Goal: Information Seeking & Learning: Learn about a topic

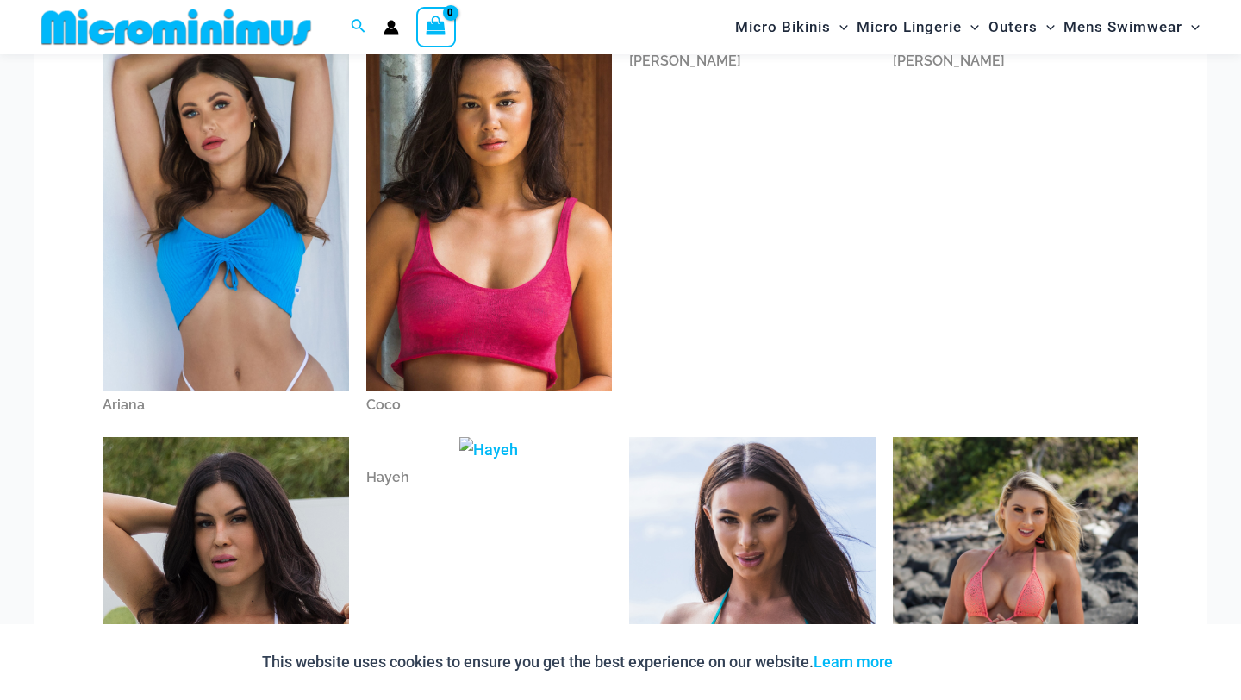
scroll to position [172, 0]
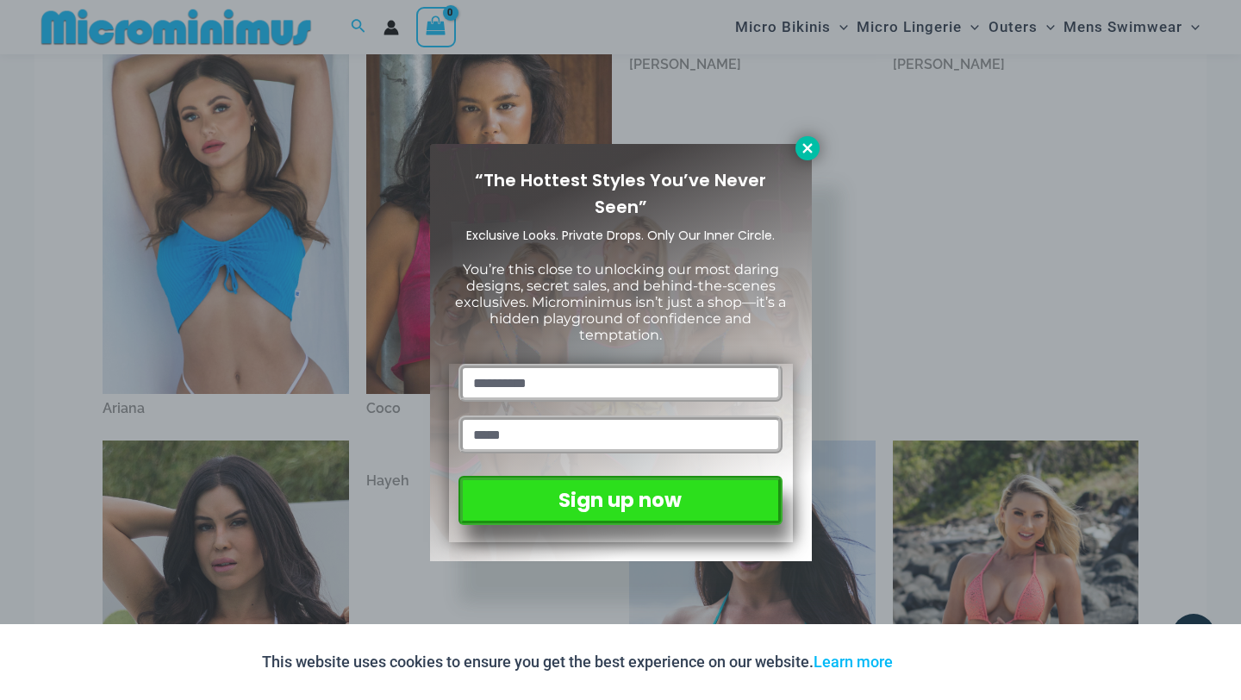
click at [799, 146] on icon at bounding box center [807, 148] width 16 height 16
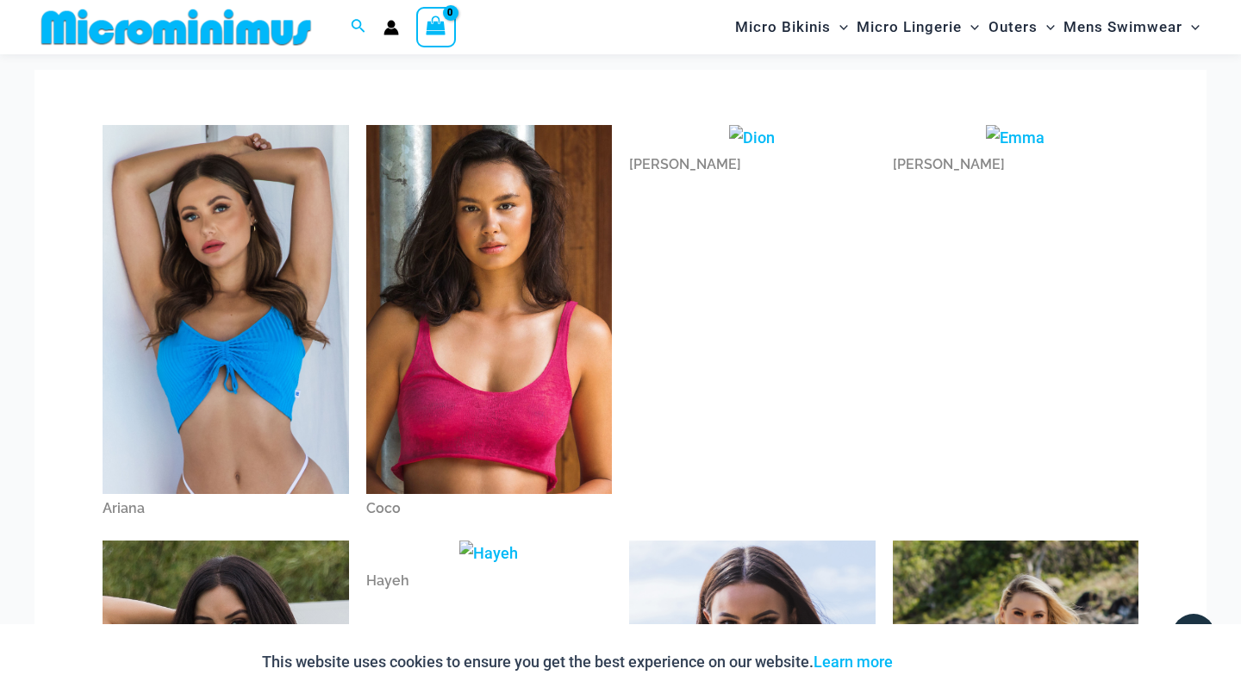
scroll to position [0, 0]
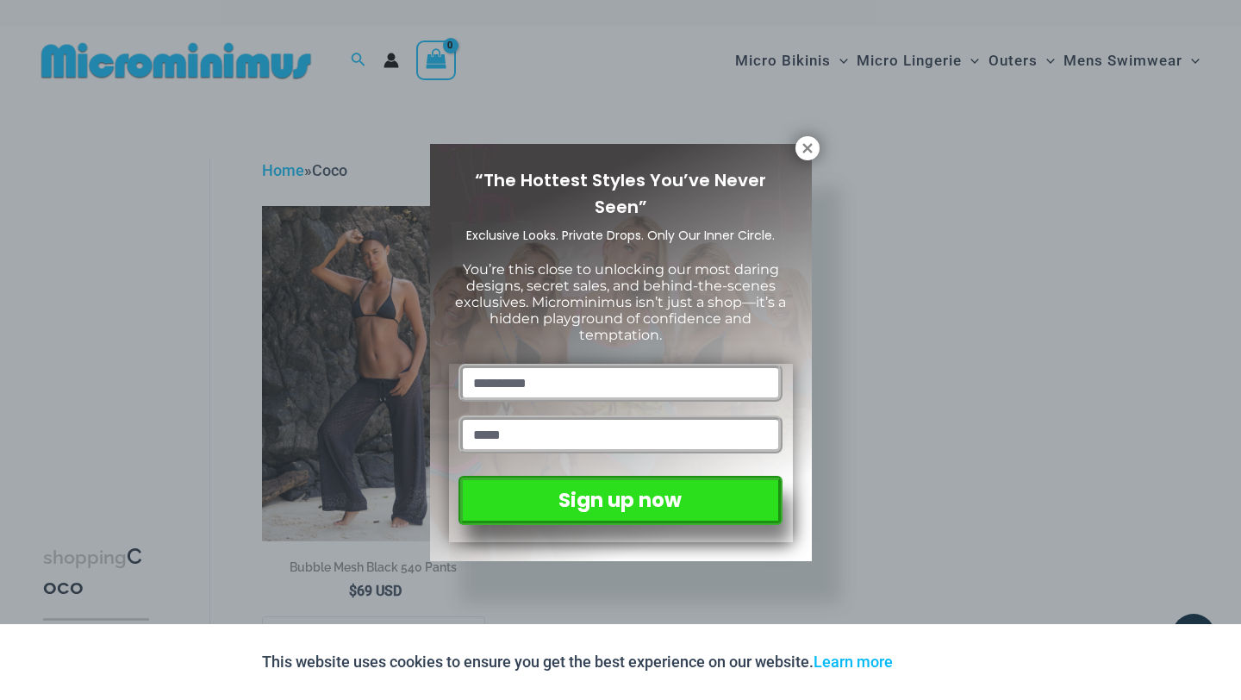
click at [796, 160] on div "“The Hottest Styles You’ve Never Seen” Exclusive Looks. Private Drops. Only Our…" at bounding box center [621, 353] width 382 height 418
click at [802, 157] on button at bounding box center [807, 148] width 24 height 24
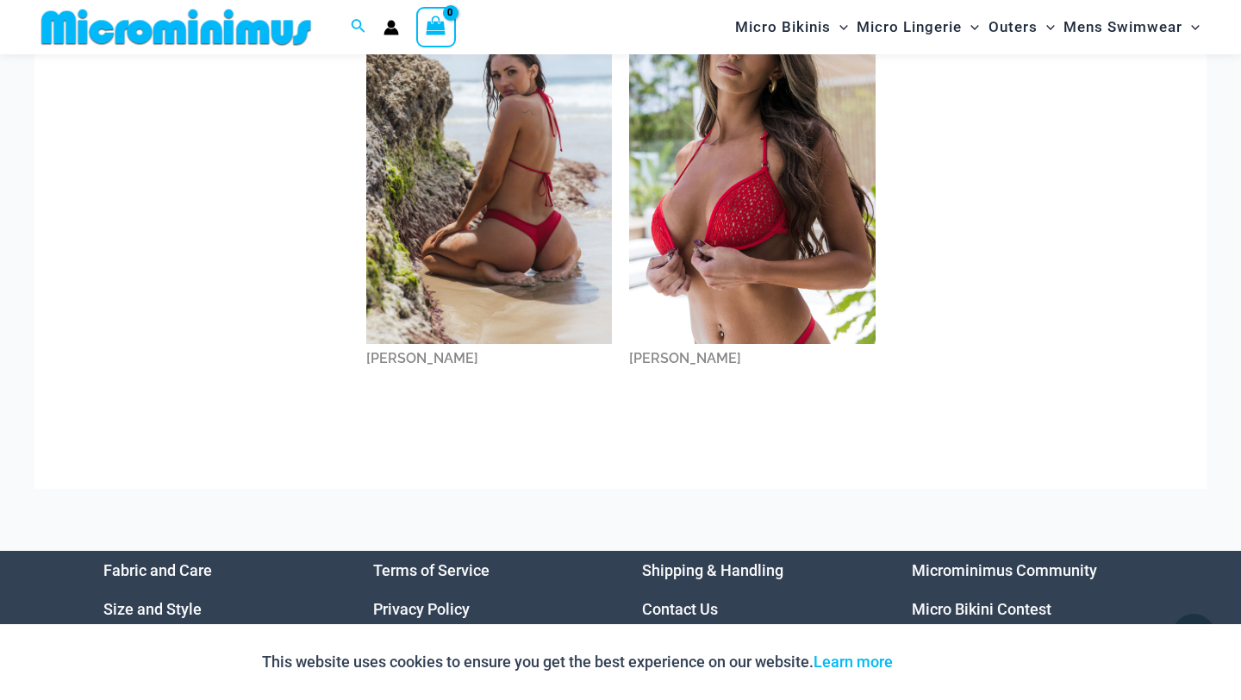
scroll to position [1906, 0]
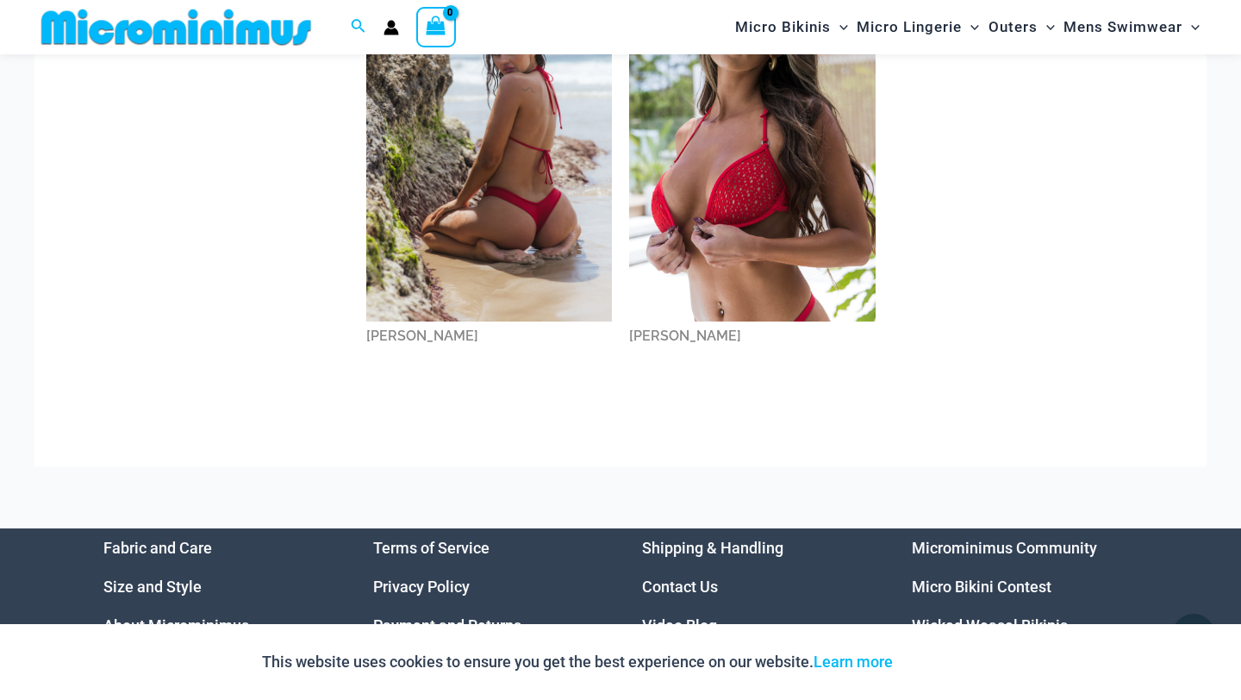
click at [678, 297] on img at bounding box center [752, 136] width 246 height 369
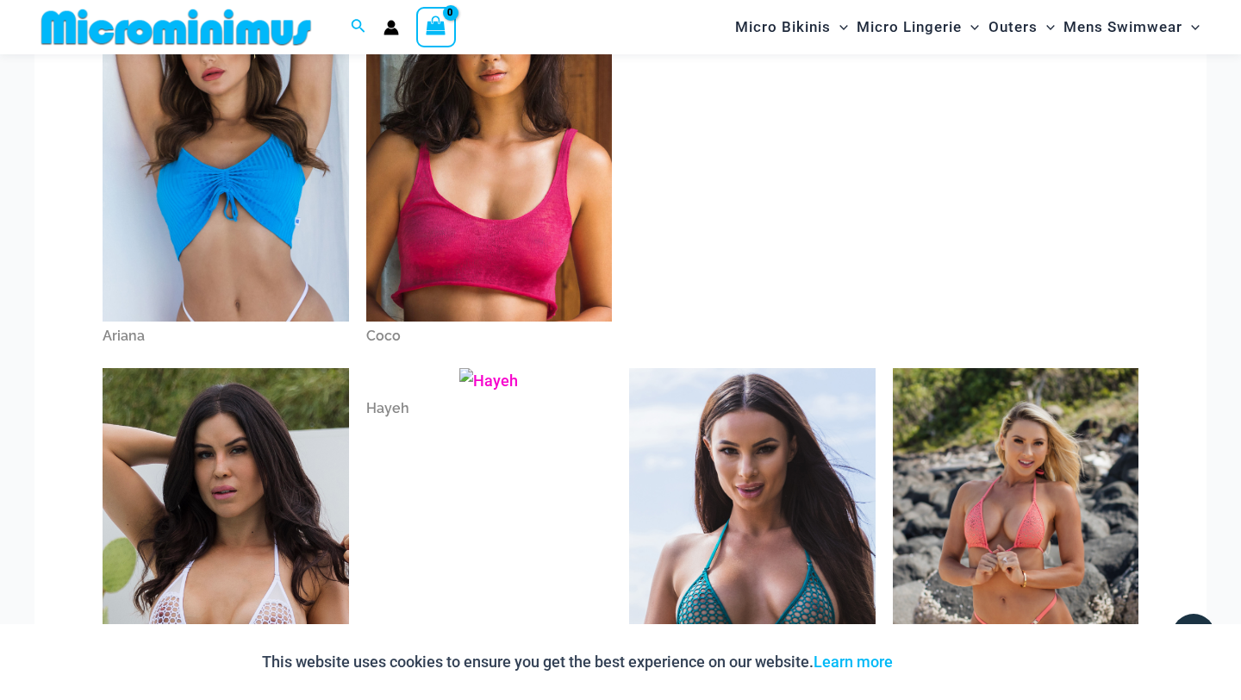
scroll to position [86, 0]
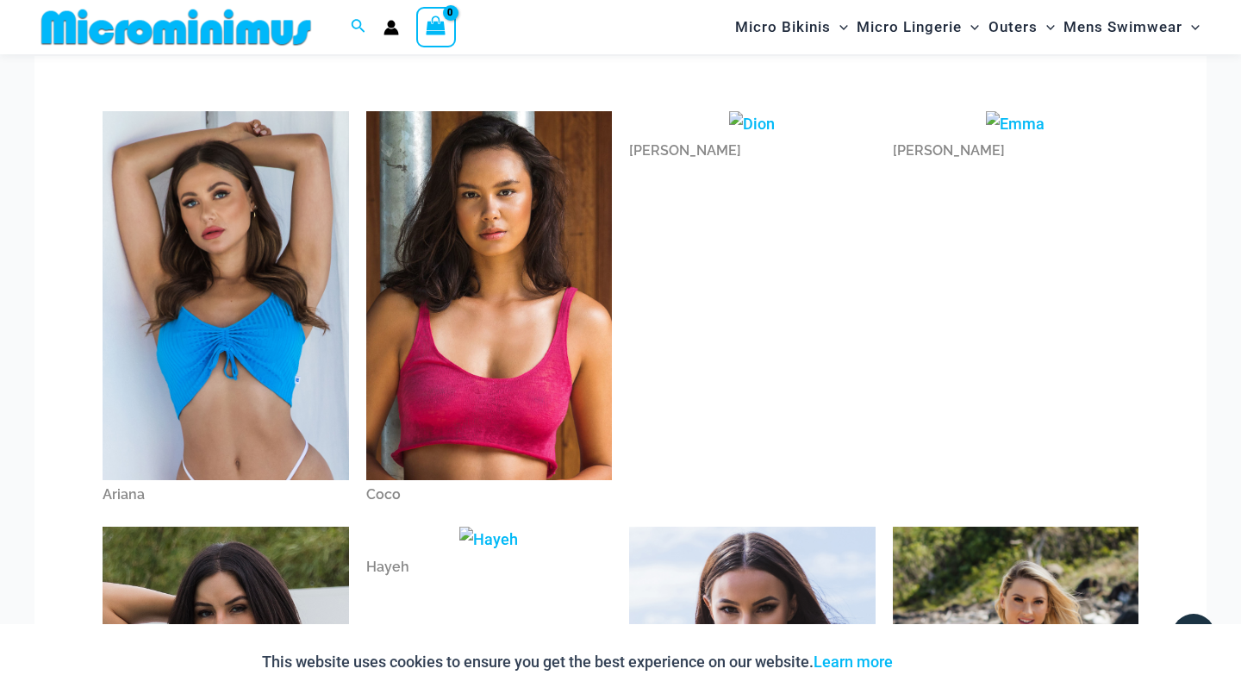
click at [762, 227] on div "Dion" at bounding box center [752, 310] width 264 height 415
click at [654, 155] on div "Dion" at bounding box center [752, 150] width 246 height 29
click at [901, 150] on div "Emma" at bounding box center [1015, 150] width 246 height 29
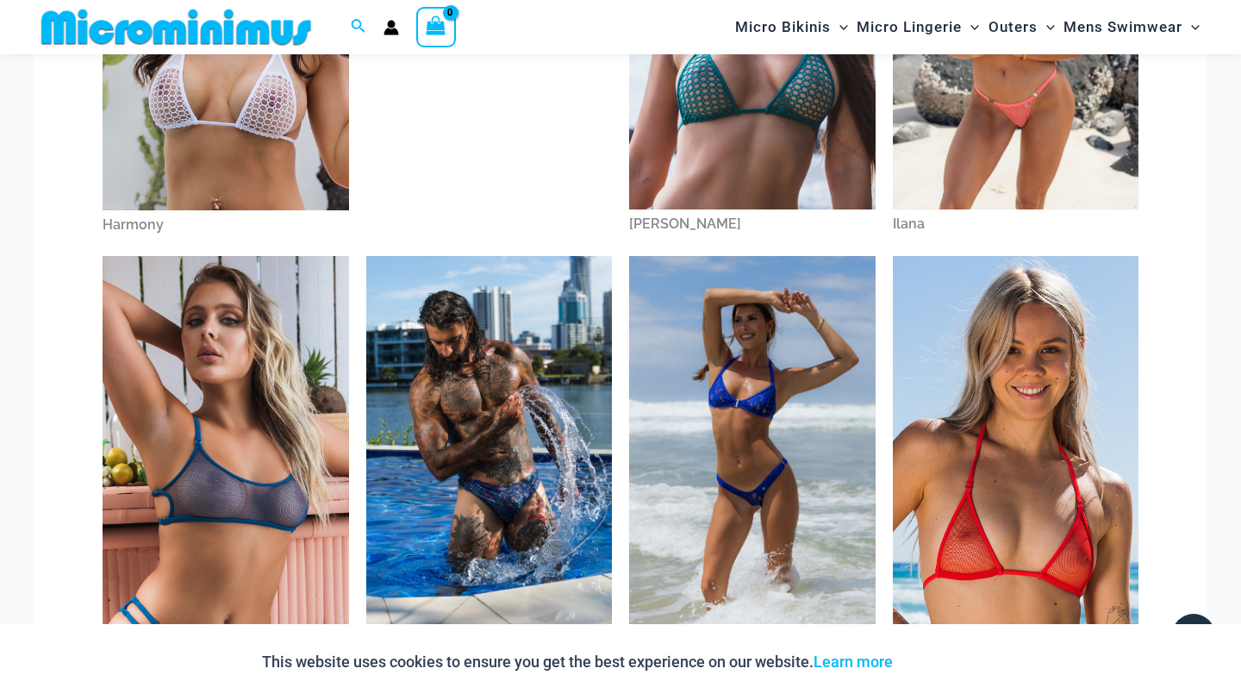
scroll to position [541, 0]
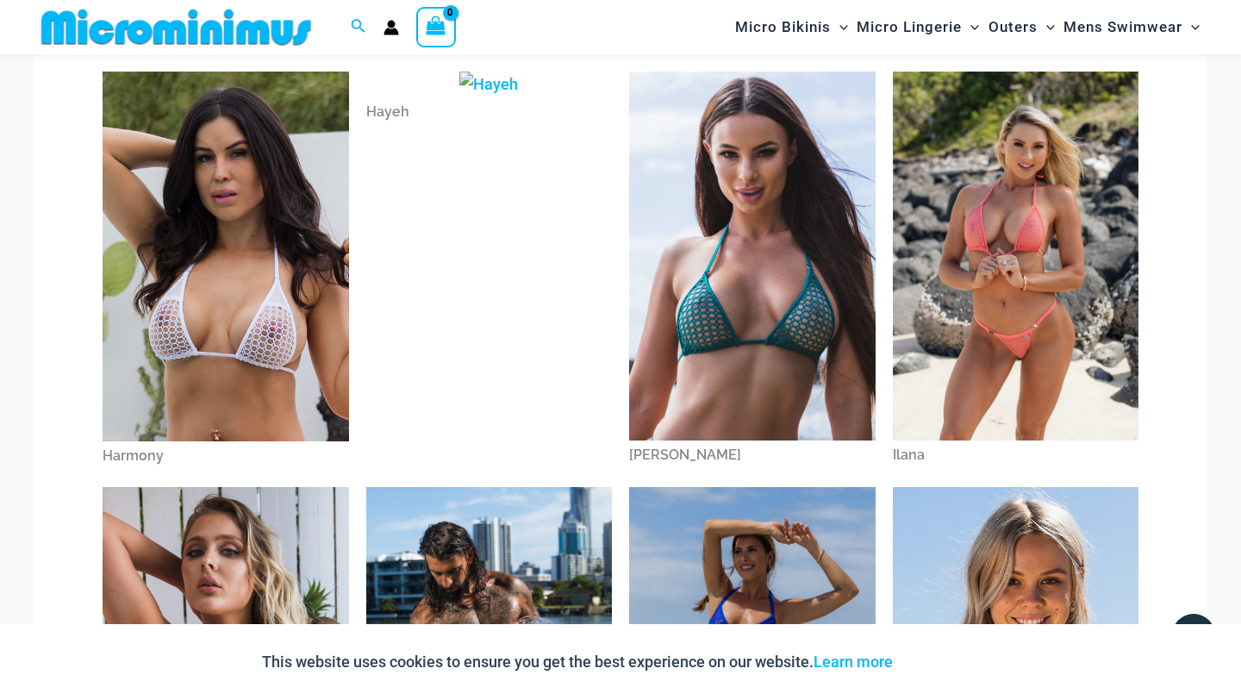
click at [663, 466] on div "Heather" at bounding box center [752, 454] width 246 height 29
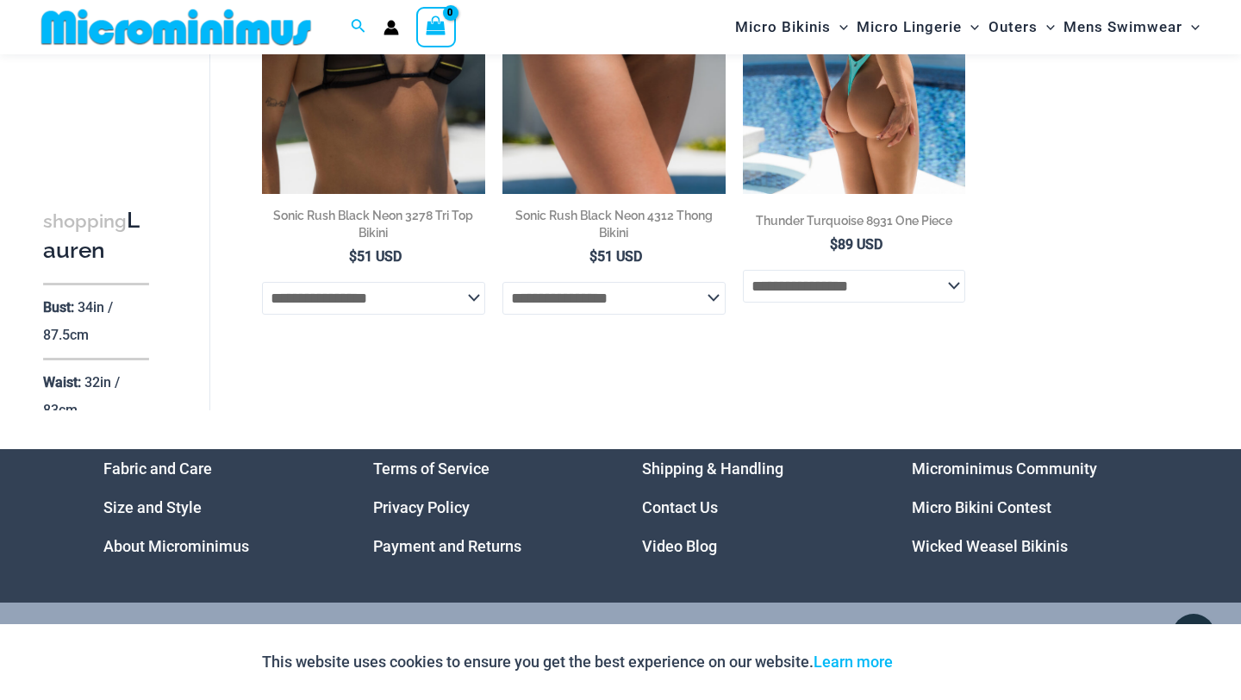
scroll to position [3361, 0]
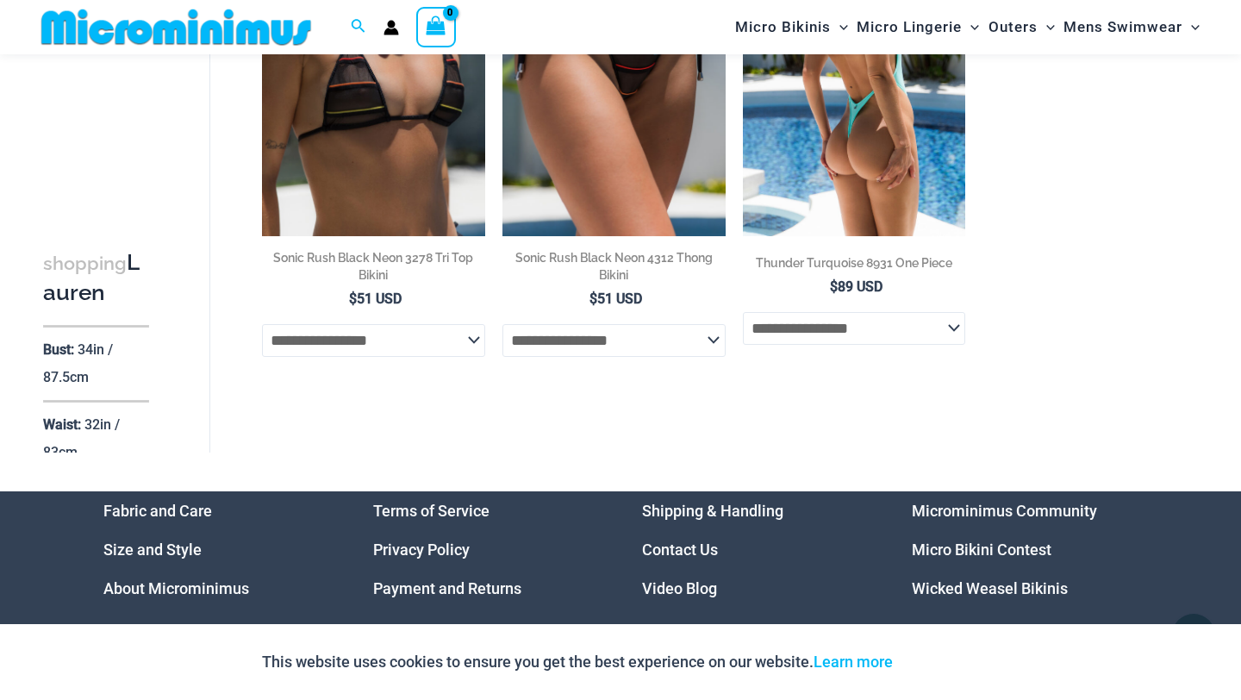
click at [868, 192] on img at bounding box center [854, 69] width 223 height 334
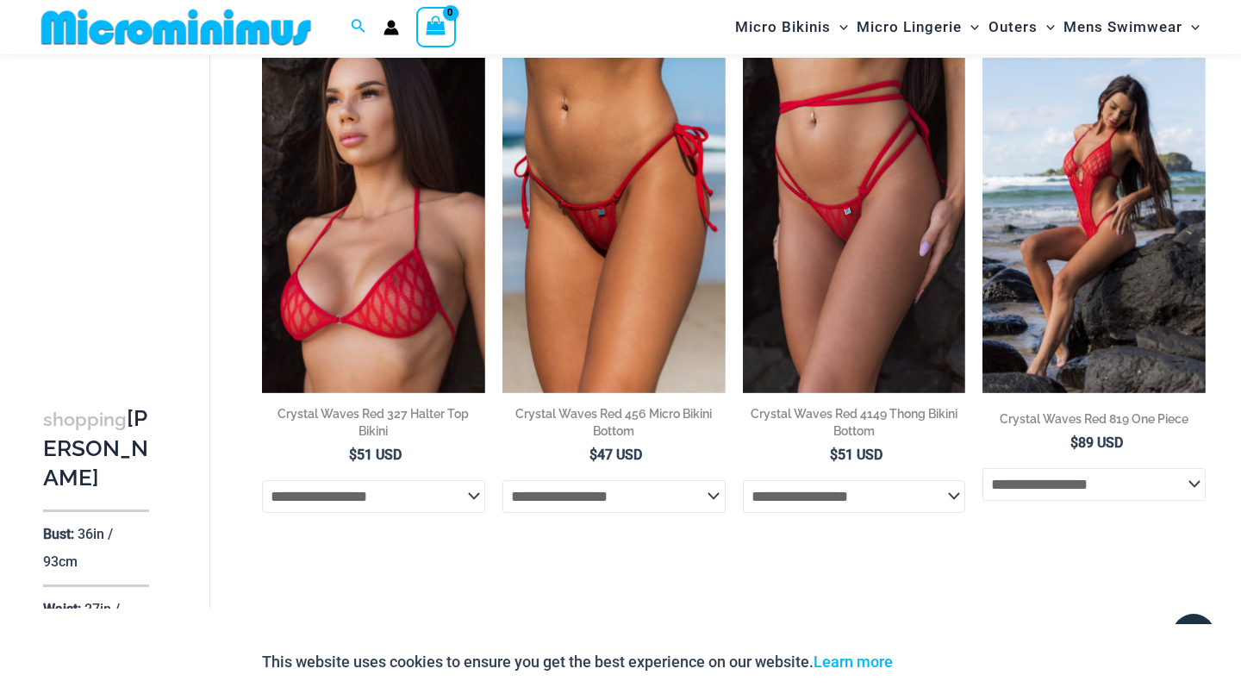
scroll to position [2996, 0]
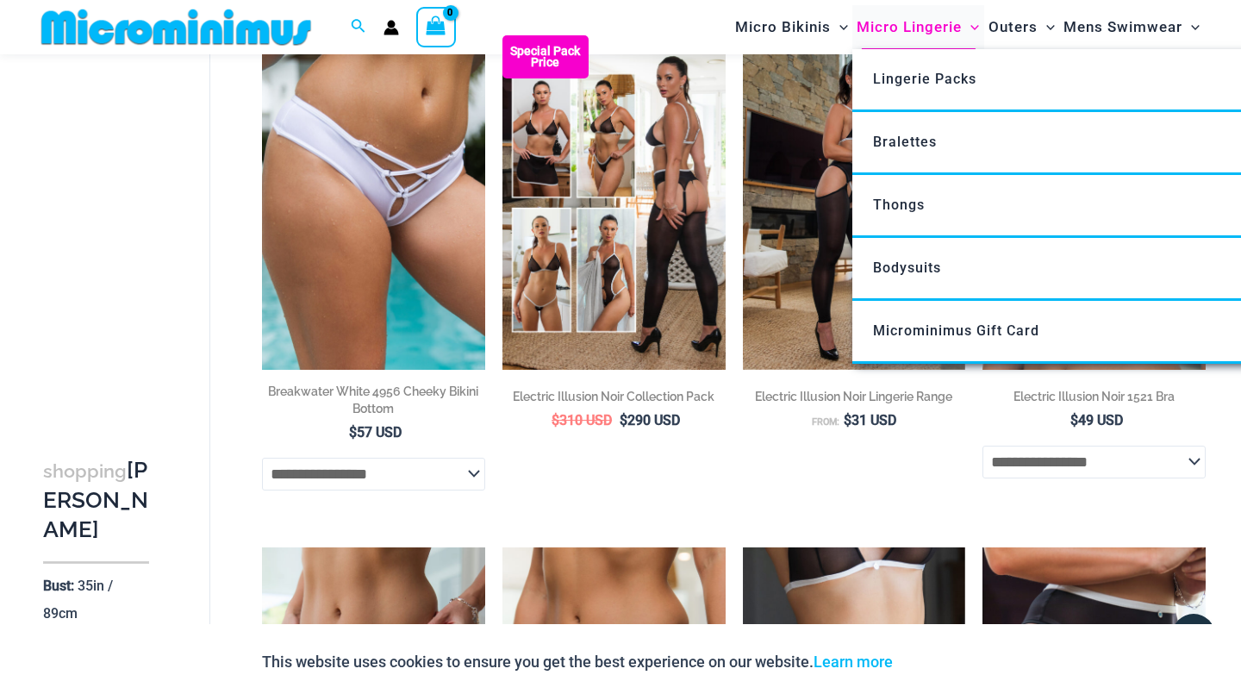
scroll to position [743, 0]
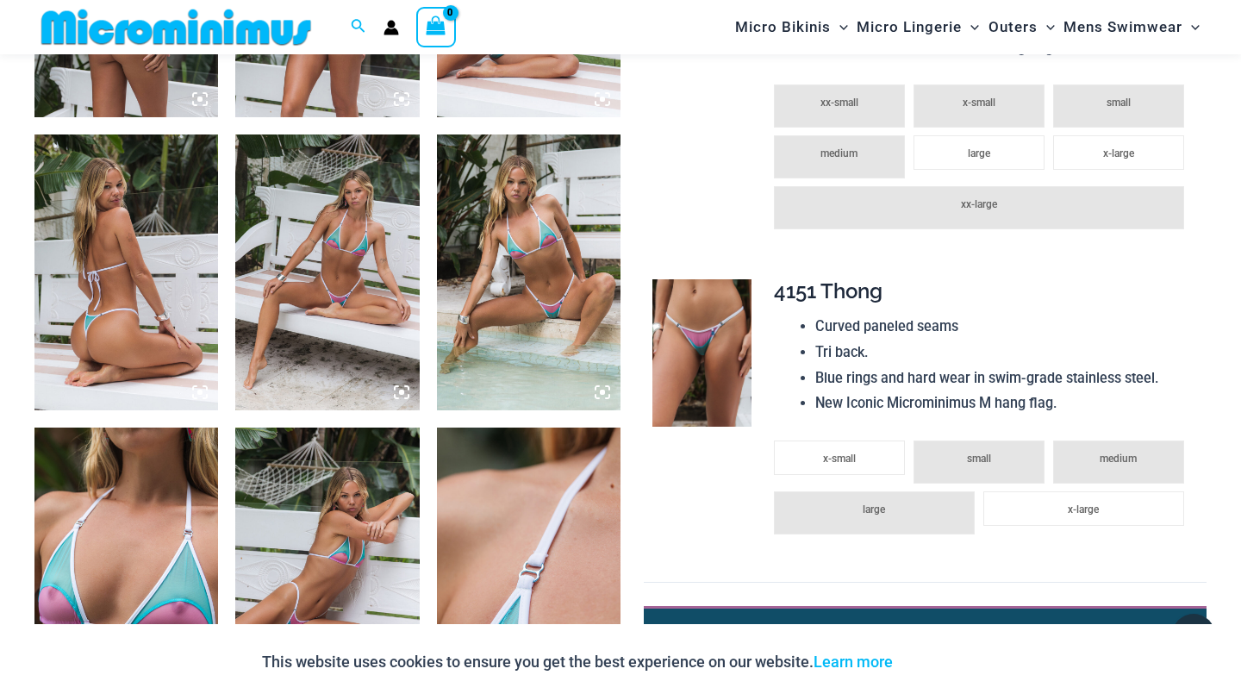
scroll to position [1212, 0]
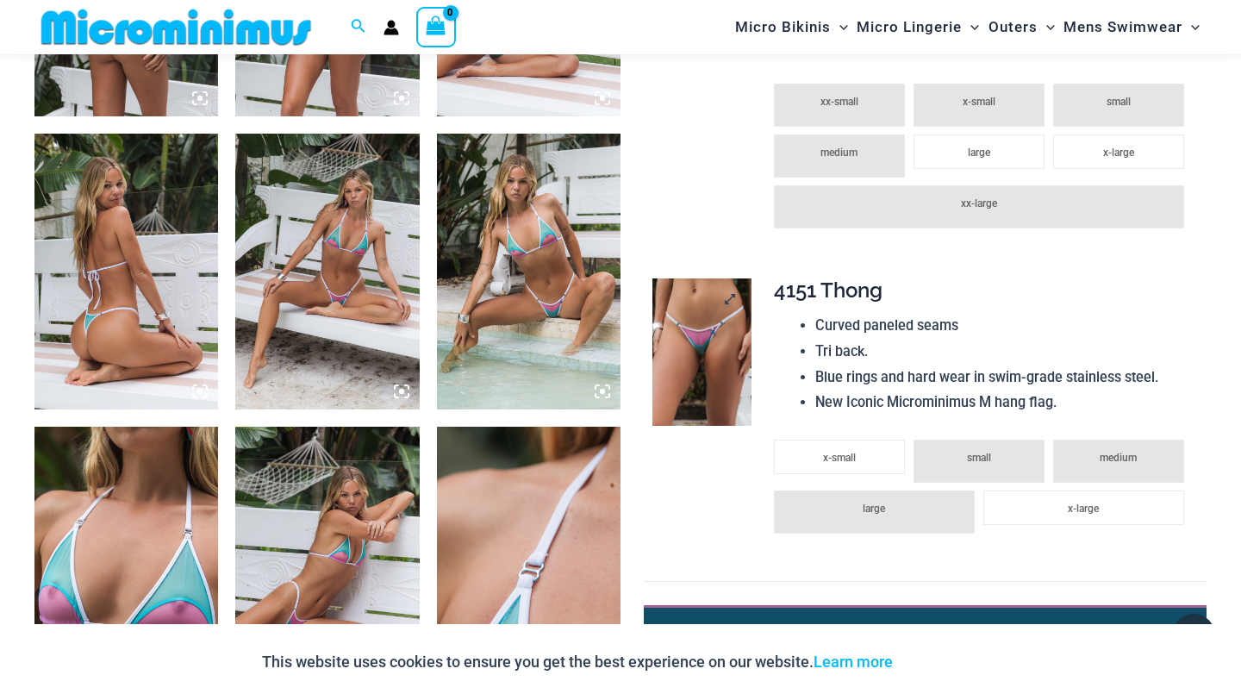
click at [672, 373] on img at bounding box center [701, 352] width 98 height 148
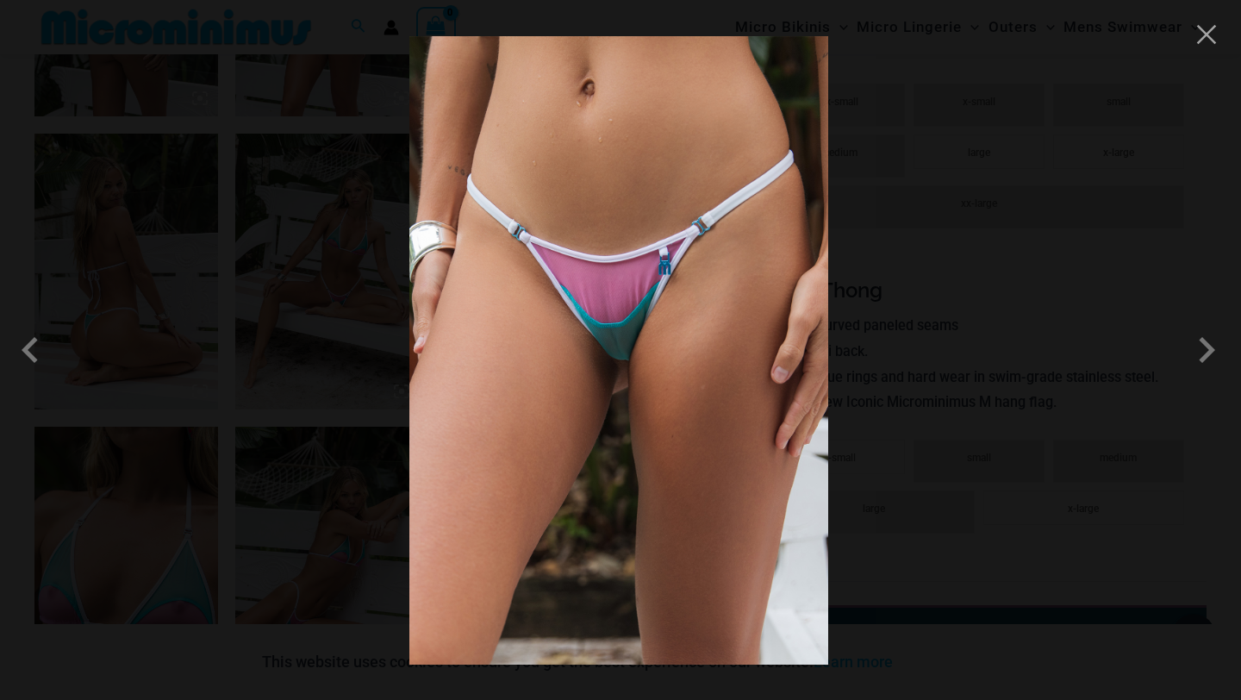
click at [600, 320] on img at bounding box center [618, 350] width 419 height 628
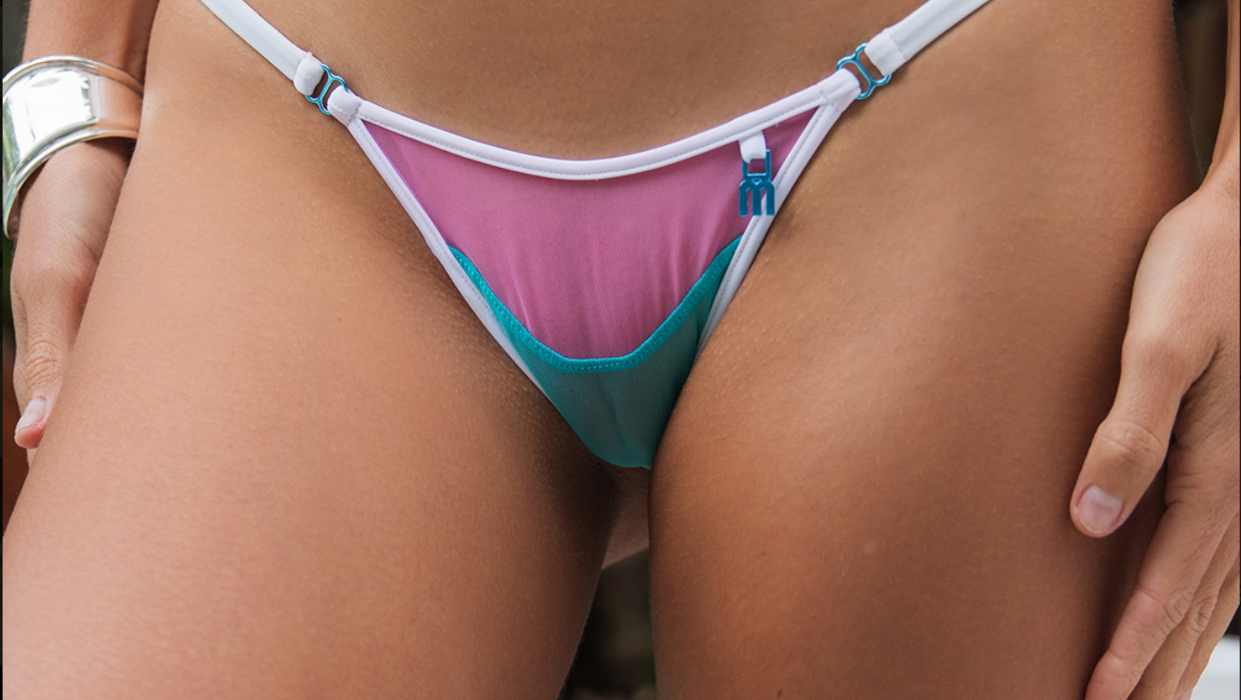
scroll to position [1263, 0]
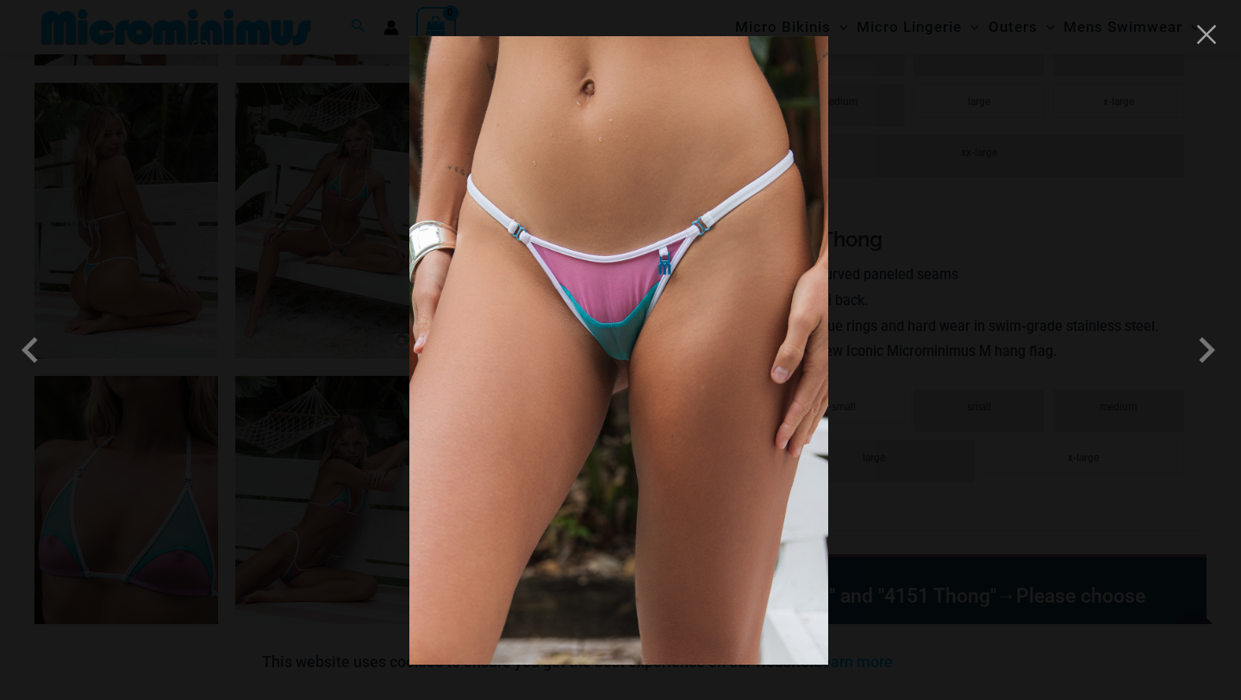
click at [1112, 217] on div at bounding box center [620, 350] width 1241 height 700
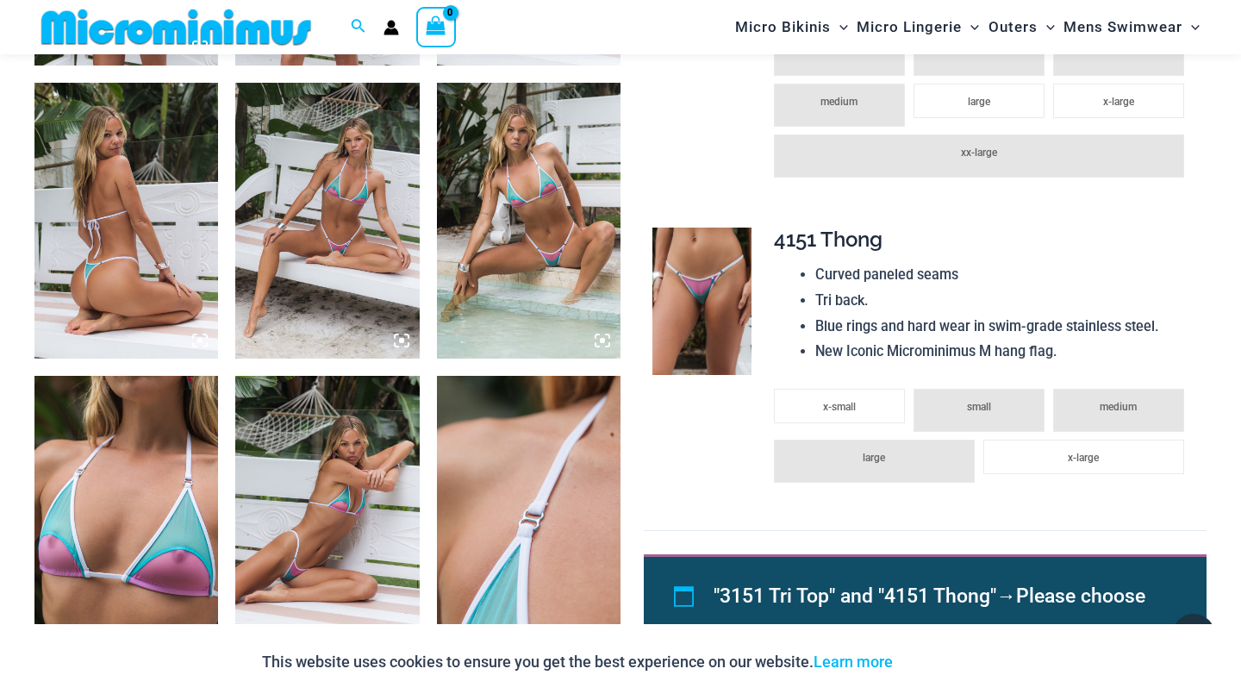
click at [584, 263] on img at bounding box center [528, 221] width 183 height 276
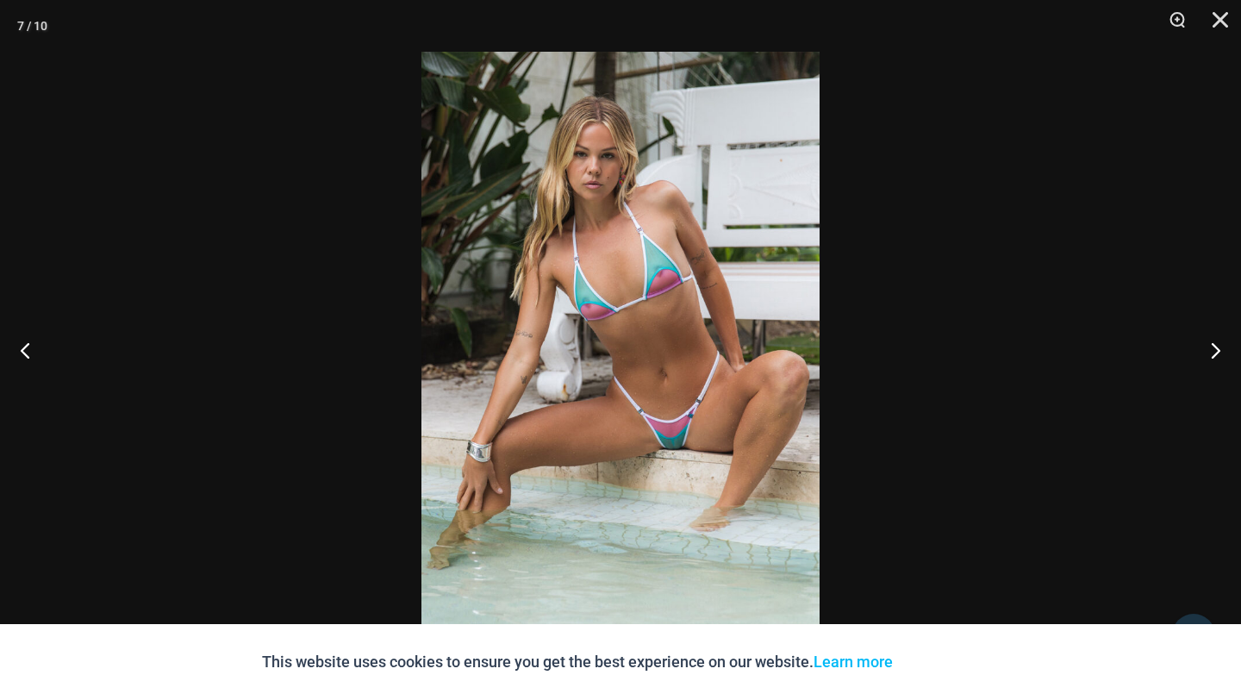
click at [648, 355] on img at bounding box center [620, 350] width 398 height 596
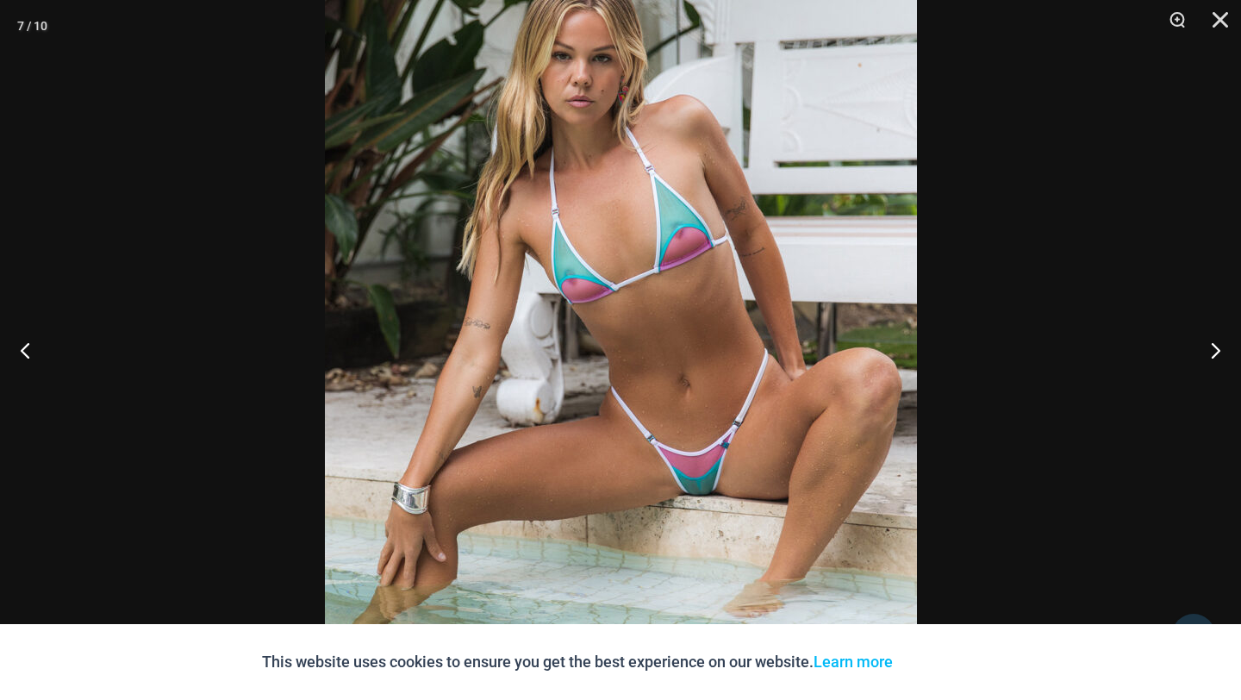
click at [648, 355] on img at bounding box center [621, 347] width 592 height 887
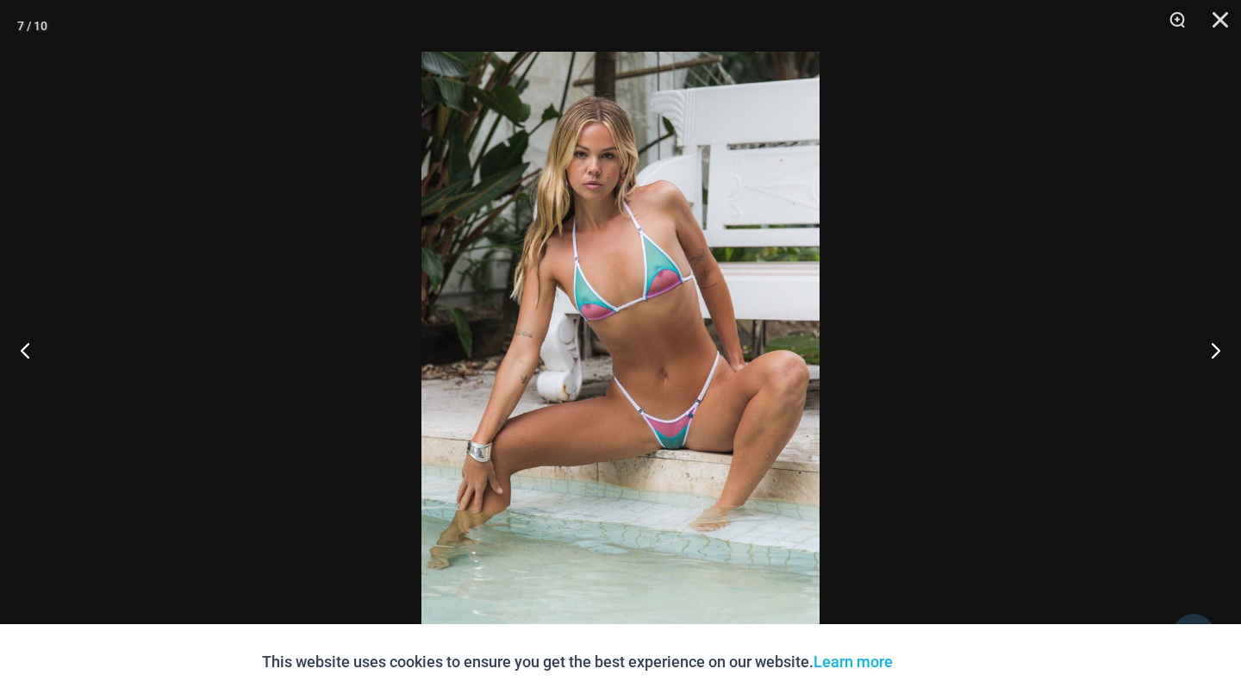
click at [902, 98] on div at bounding box center [620, 350] width 1241 height 700
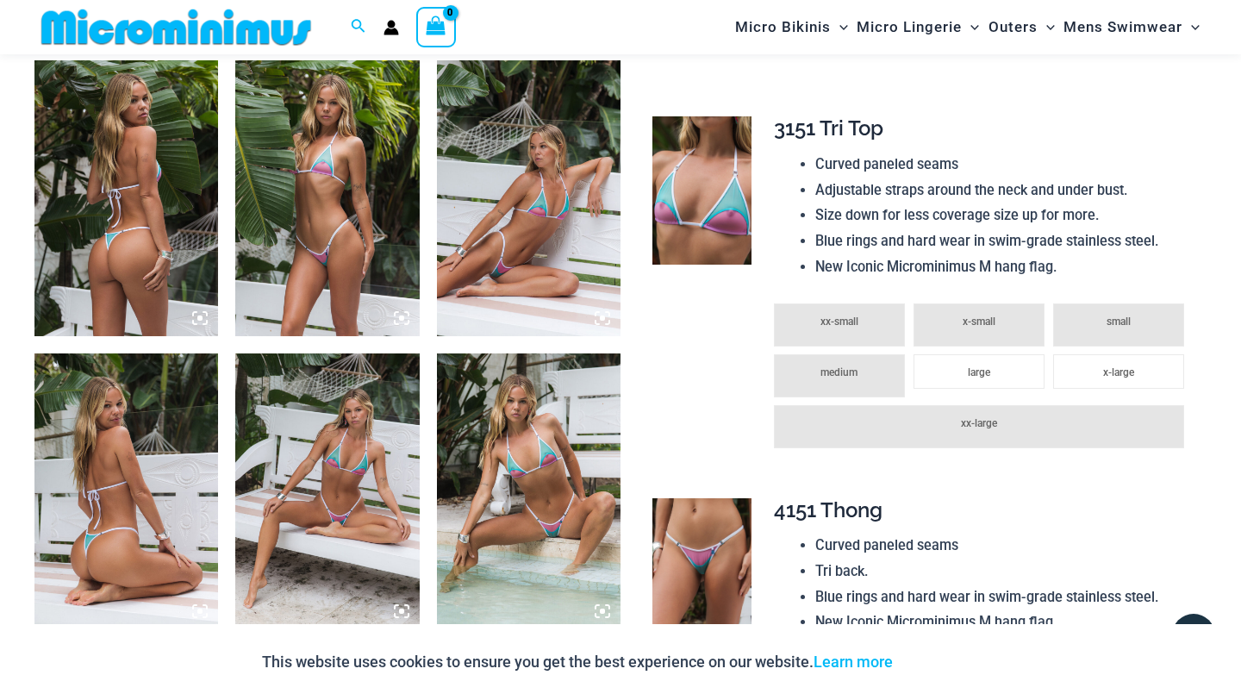
scroll to position [1056, 0]
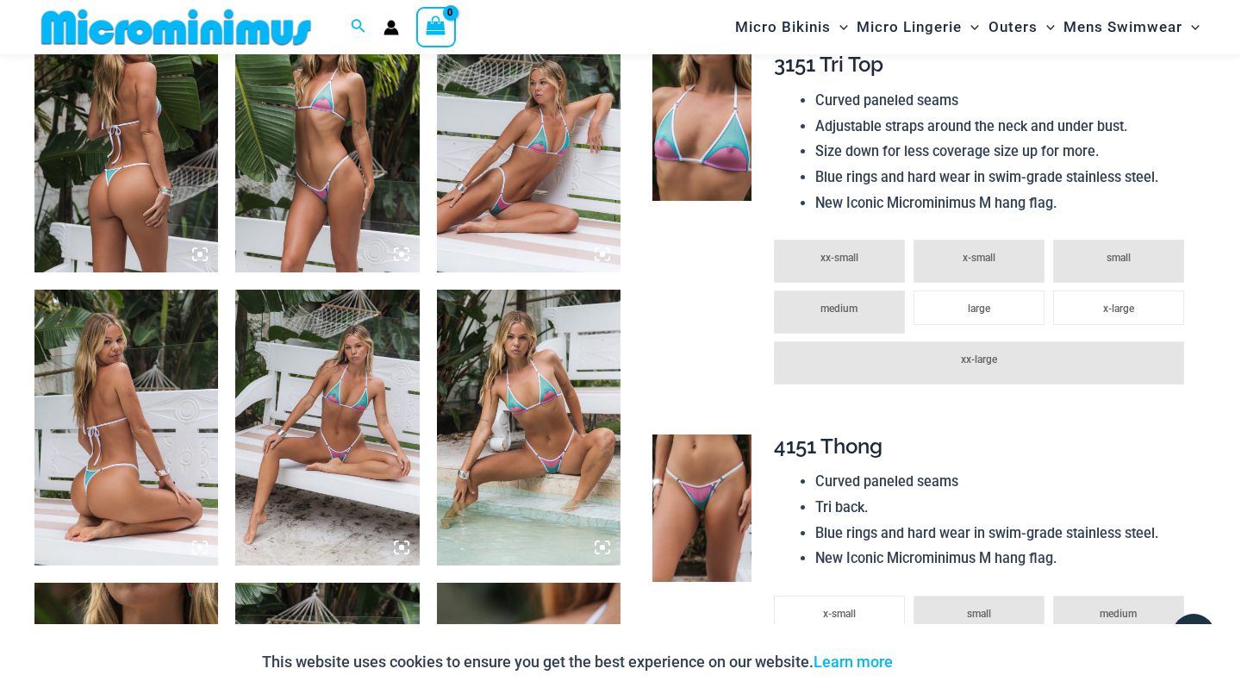
click at [337, 368] on img at bounding box center [326, 427] width 183 height 276
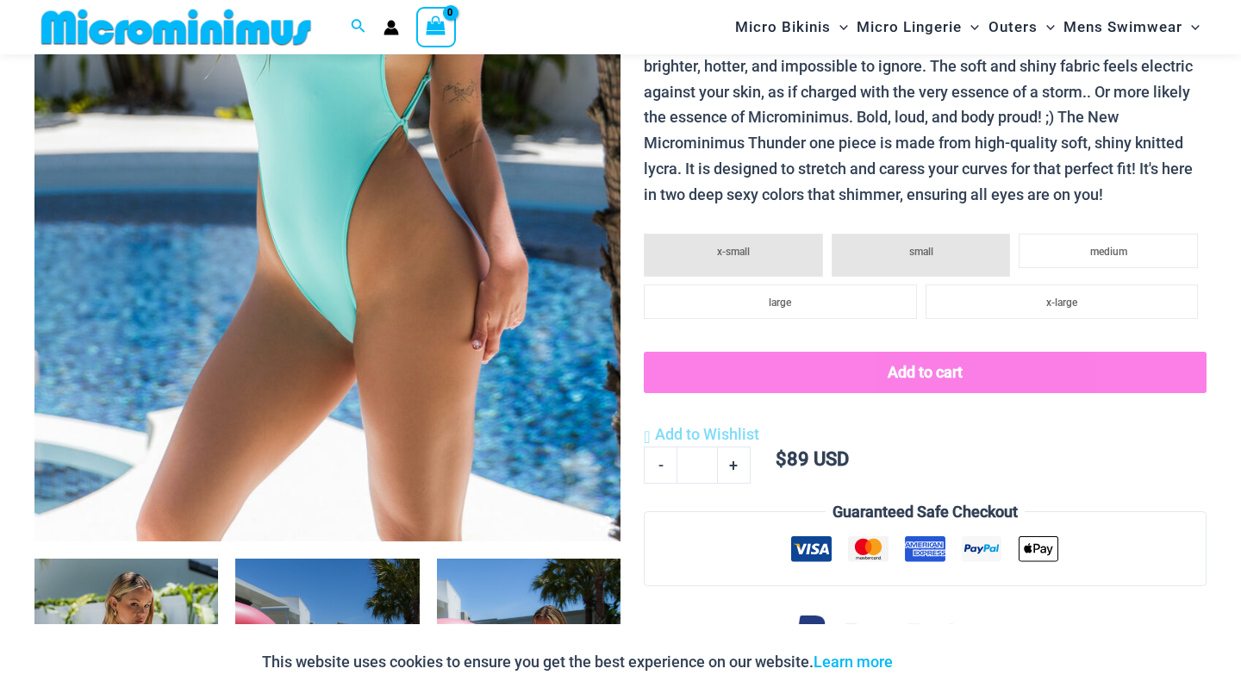
scroll to position [805, 0]
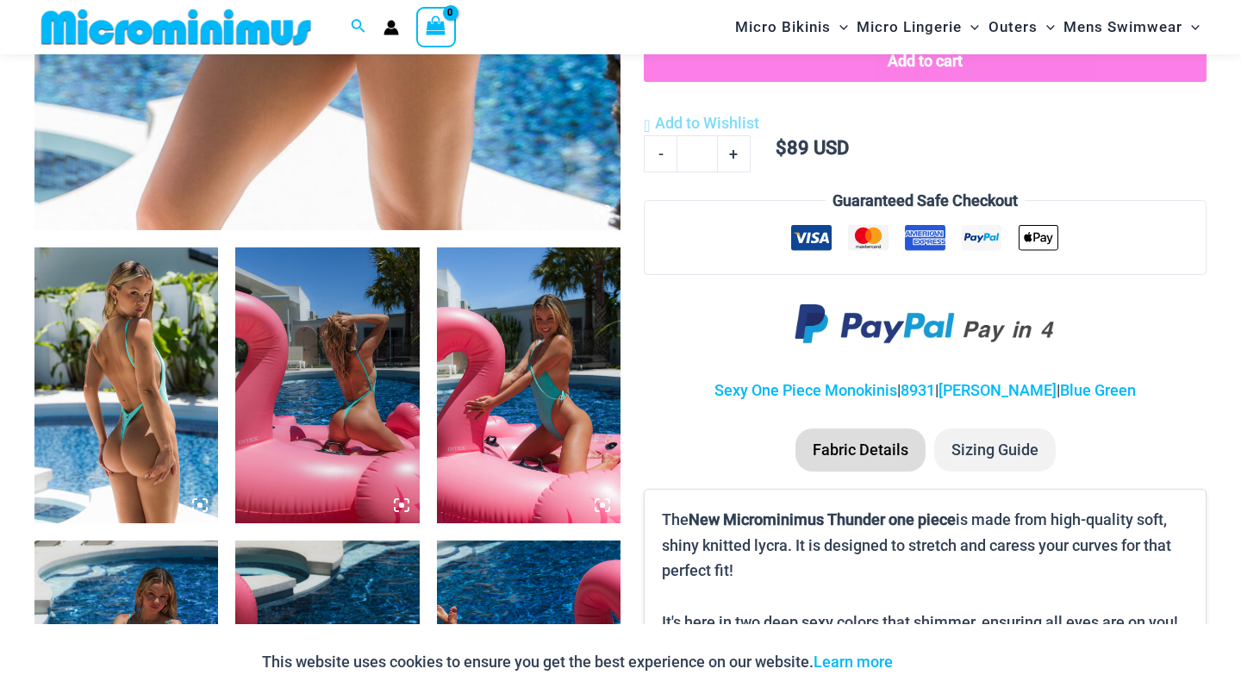
click at [164, 364] on img at bounding box center [125, 385] width 183 height 276
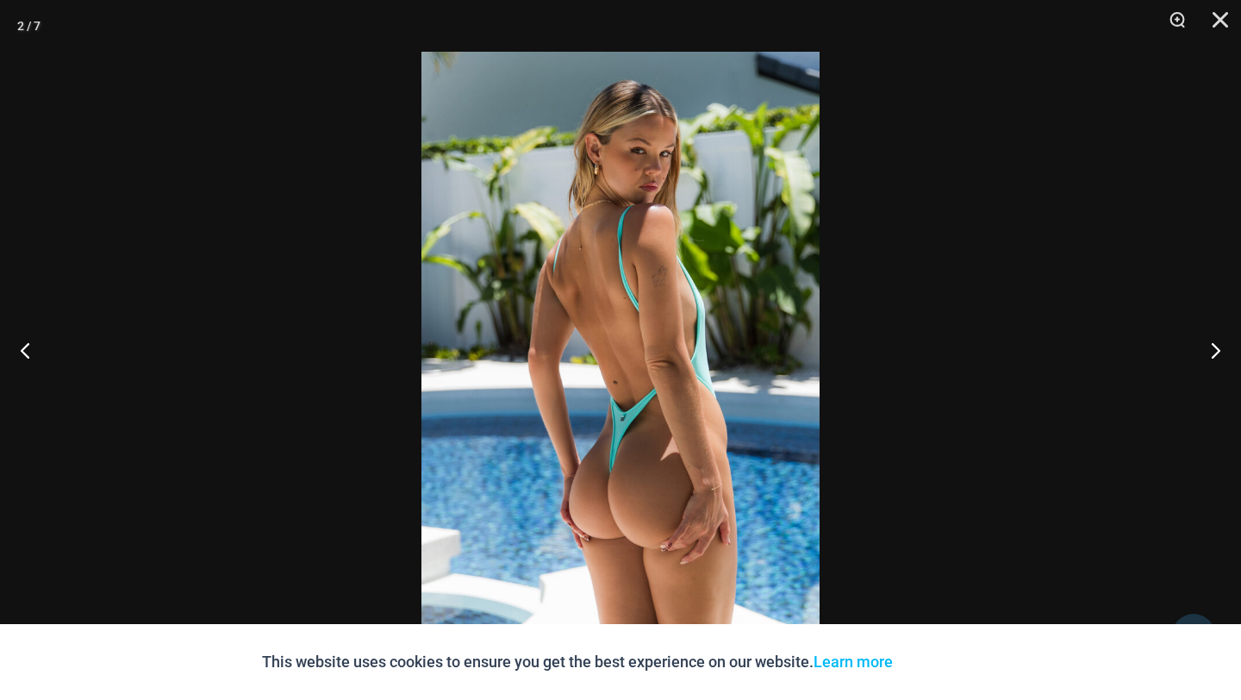
click at [656, 373] on img at bounding box center [620, 350] width 398 height 596
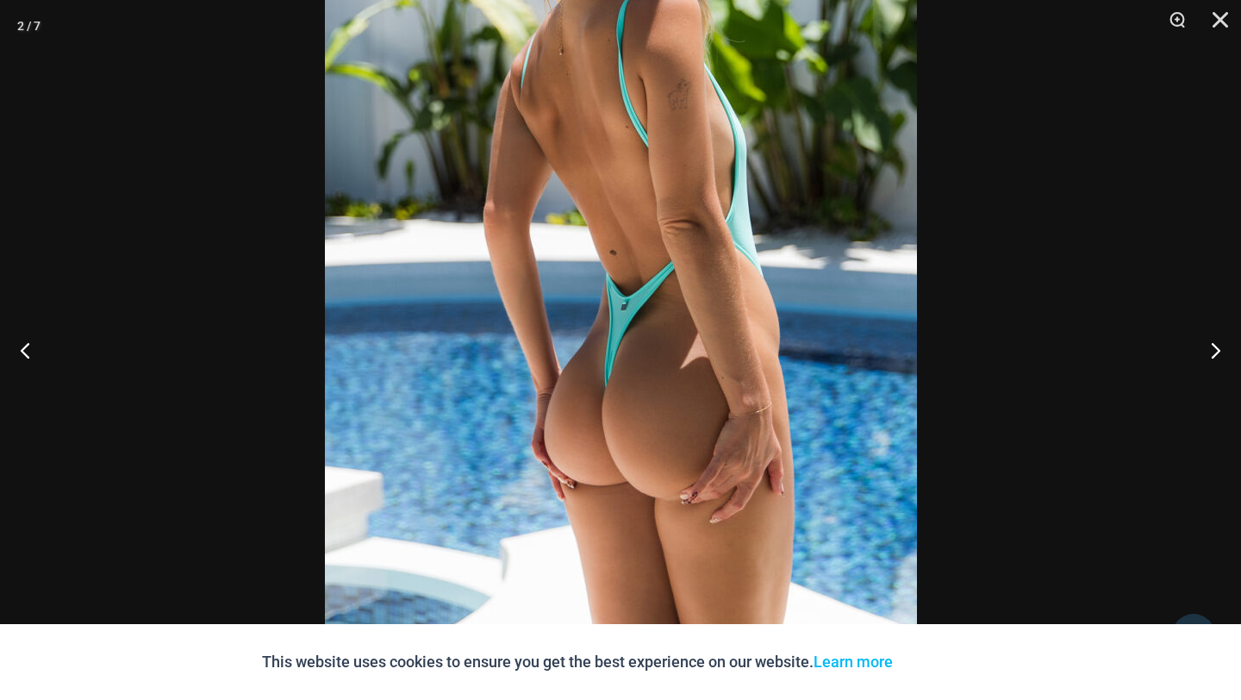
click at [656, 373] on img at bounding box center [621, 204] width 592 height 887
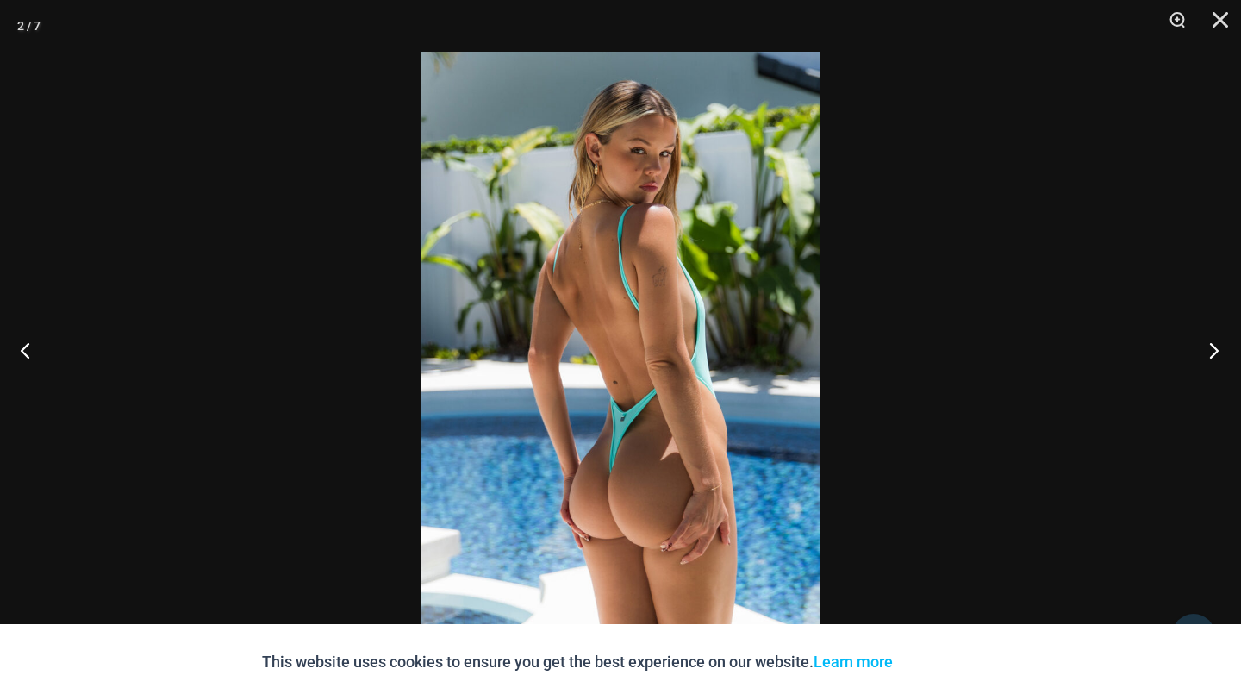
click at [1236, 344] on button "Next" at bounding box center [1208, 350] width 65 height 86
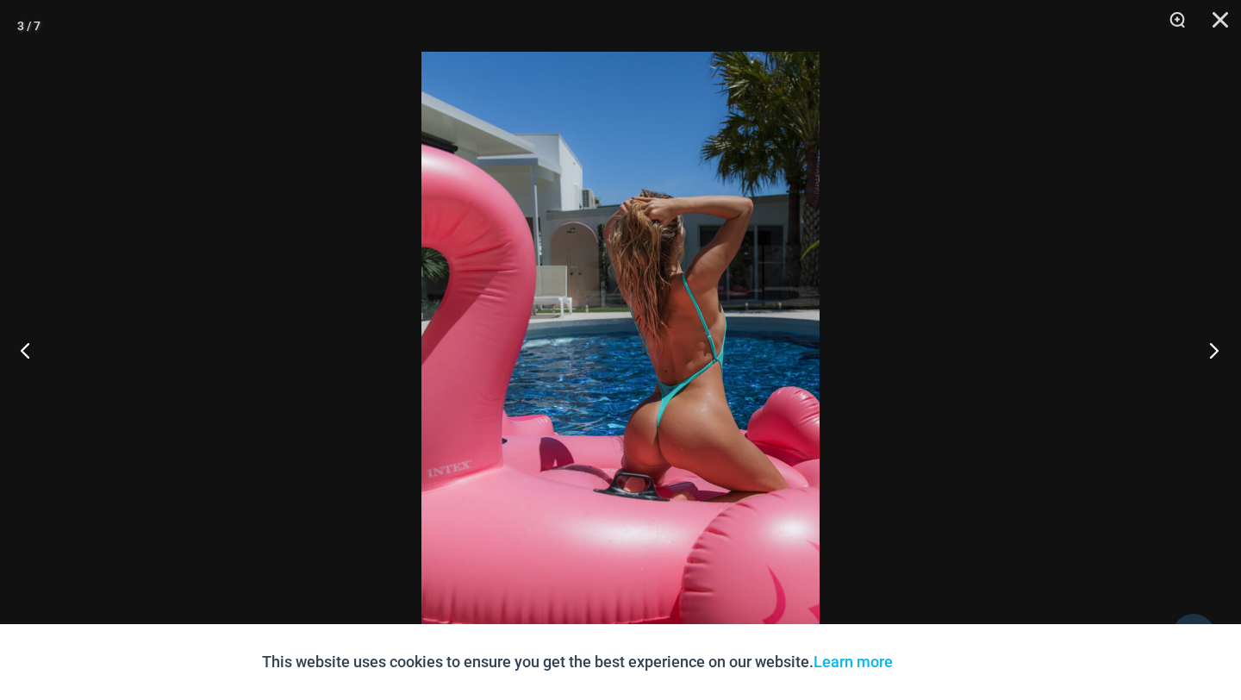
click at [1232, 343] on button "Next" at bounding box center [1208, 350] width 65 height 86
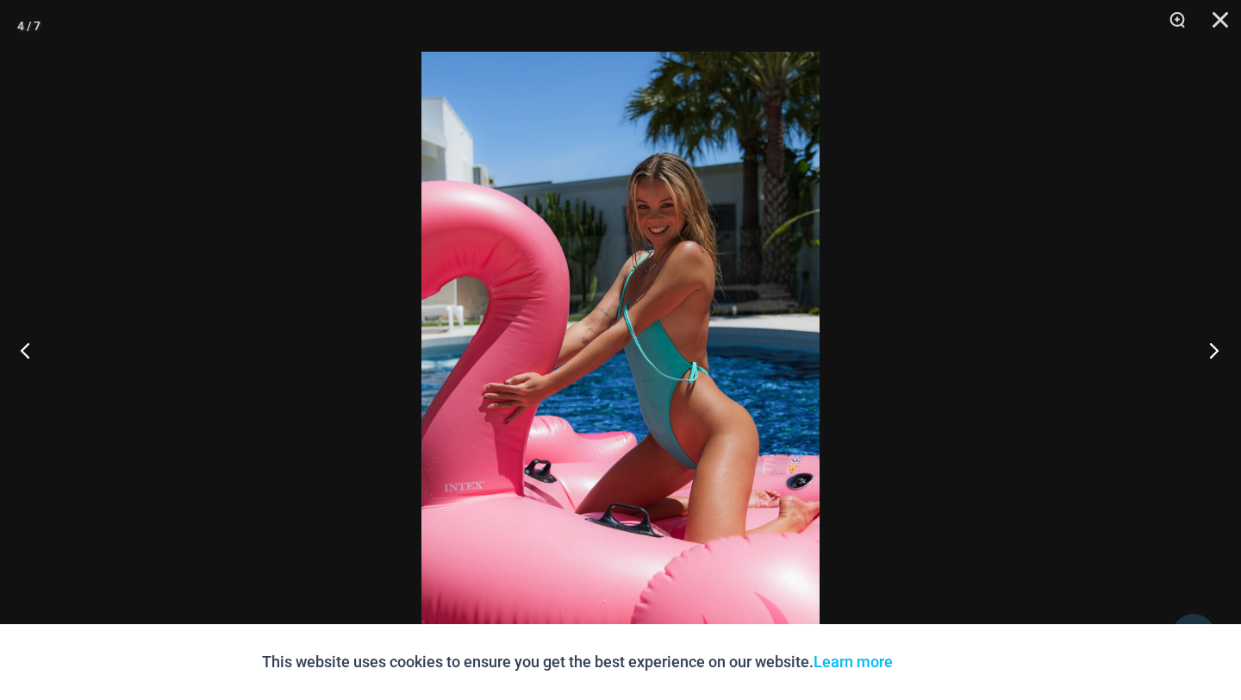
click at [1232, 343] on button "Next" at bounding box center [1208, 350] width 65 height 86
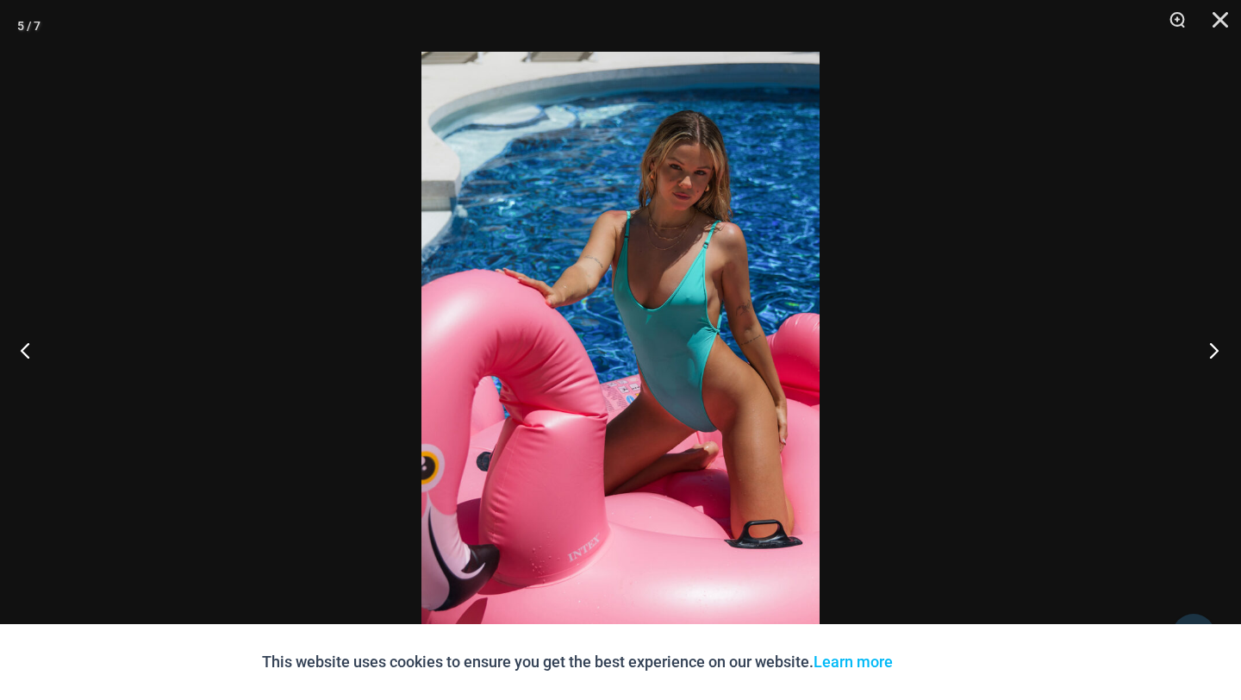
click at [1224, 347] on button "Next" at bounding box center [1208, 350] width 65 height 86
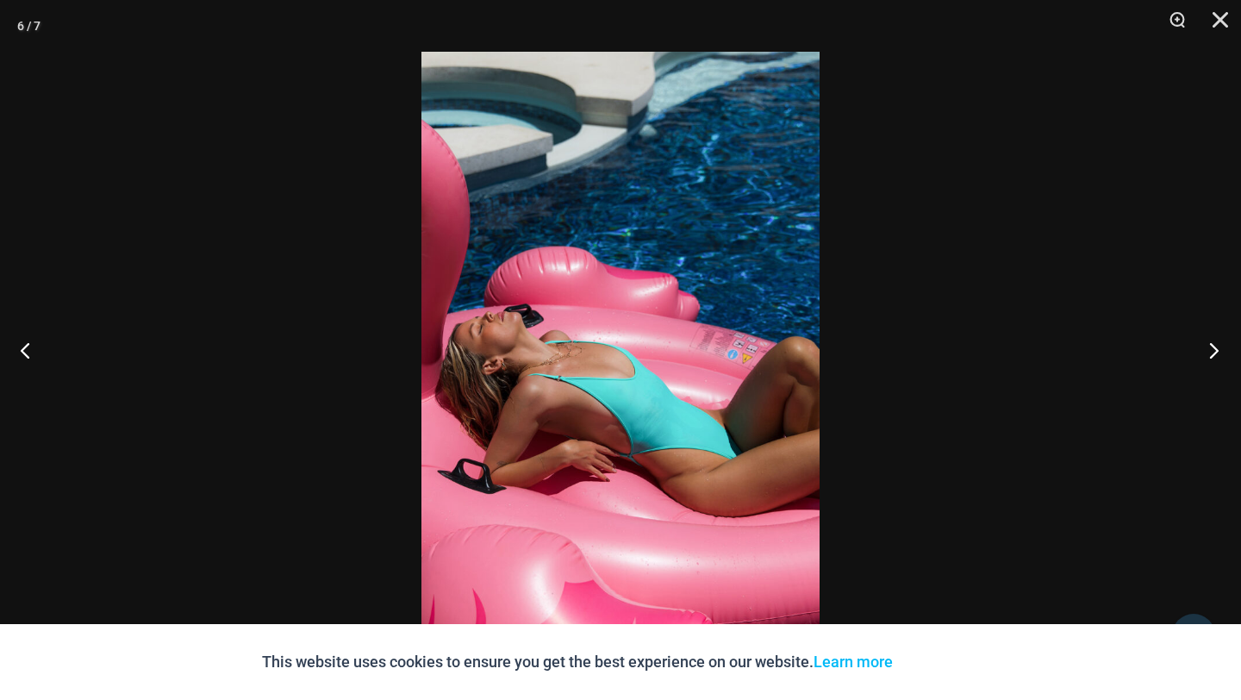
click at [1224, 347] on button "Next" at bounding box center [1208, 350] width 65 height 86
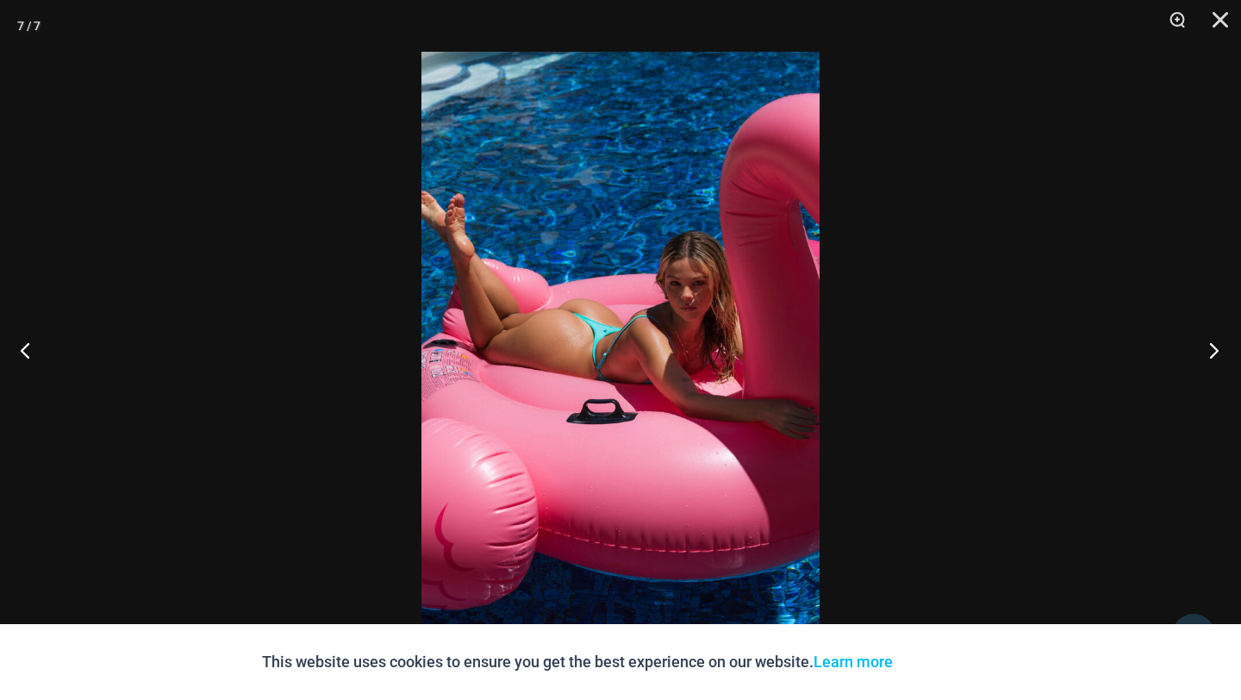
click at [1224, 347] on button "Next" at bounding box center [1208, 350] width 65 height 86
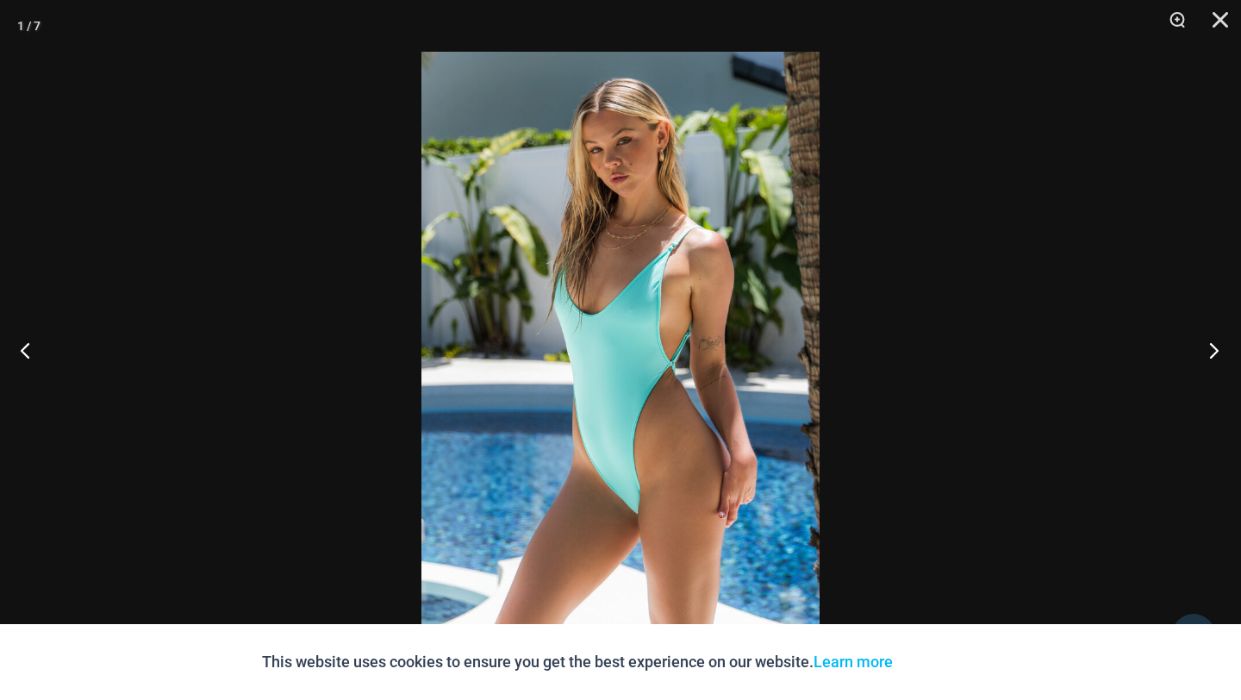
click at [1224, 347] on button "Next" at bounding box center [1208, 350] width 65 height 86
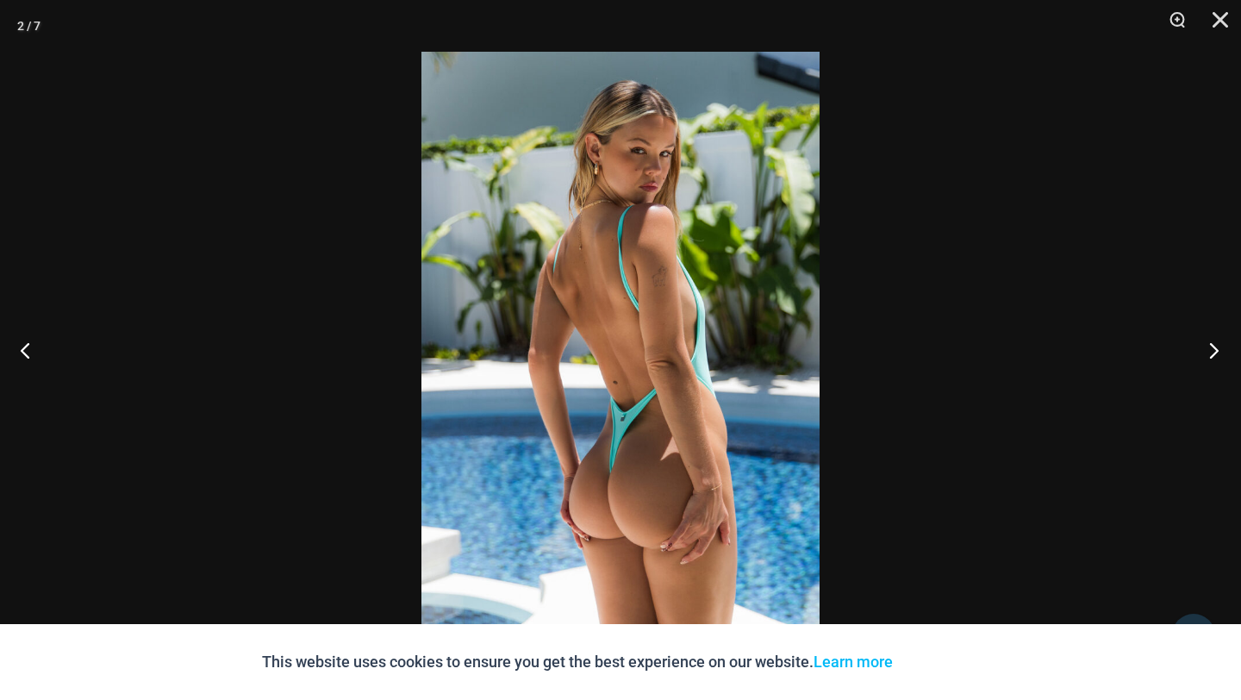
click at [1224, 347] on button "Next" at bounding box center [1208, 350] width 65 height 86
